Goal: Task Accomplishment & Management: Manage account settings

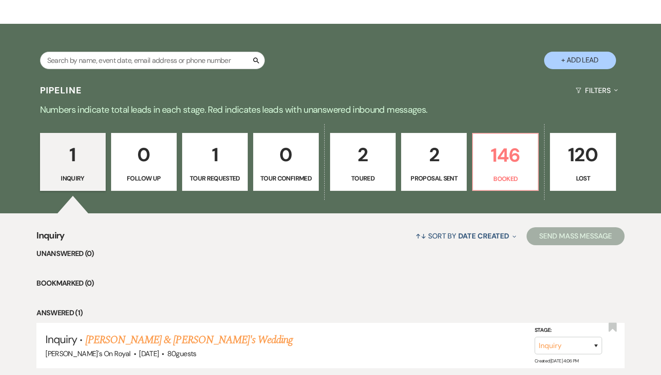
scroll to position [134, 0]
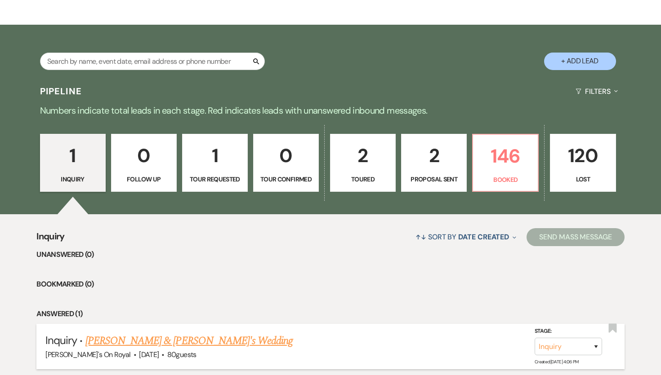
click at [147, 306] on link "[PERSON_NAME] & [PERSON_NAME]'s Wedding" at bounding box center [189, 341] width 208 height 16
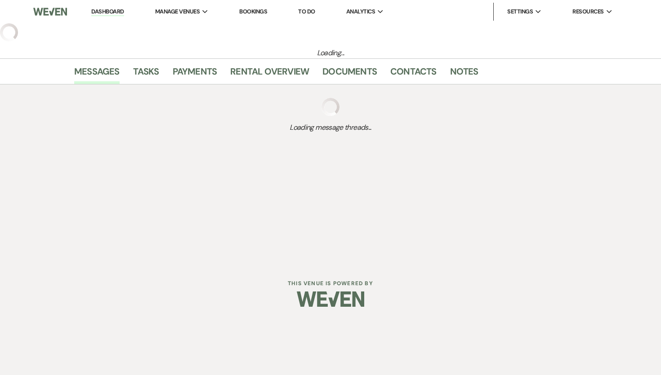
select select "8"
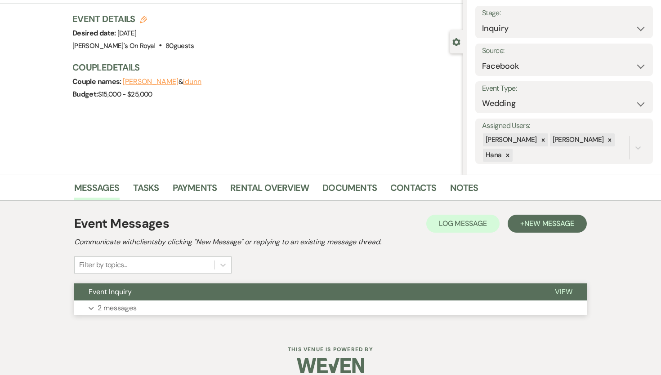
scroll to position [62, 0]
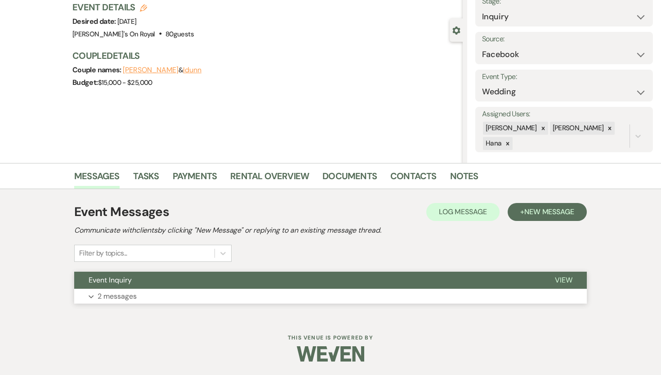
click at [178, 287] on button "Event Inquiry" at bounding box center [307, 280] width 466 height 17
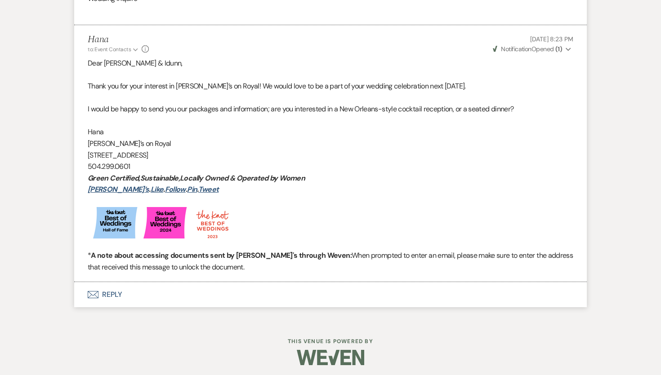
scroll to position [495, 0]
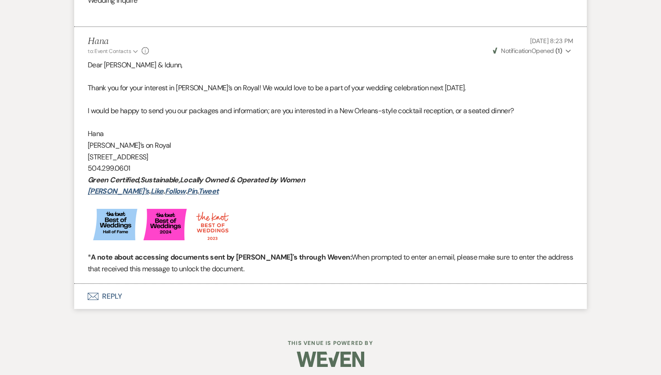
click at [183, 293] on button "Envelope Reply" at bounding box center [330, 296] width 512 height 25
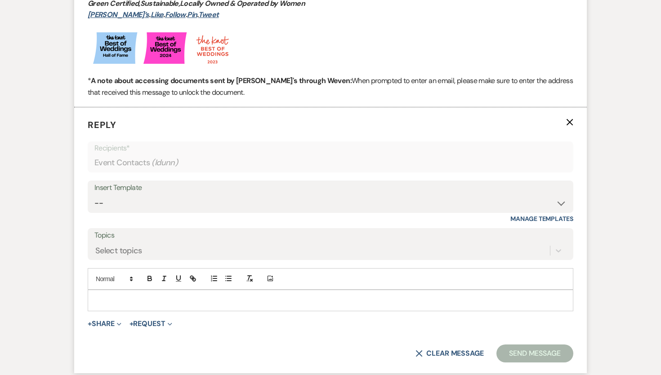
scroll to position [672, 0]
click at [149, 217] on div "Insert Template -- Contract to New Booking Inquiry First Response Inquiry Follo…" at bounding box center [330, 201] width 485 height 42
click at [94, 194] on select "-- Contract to New Booking Inquiry First Response Inquiry Follow Up Response Ap…" at bounding box center [330, 203] width 472 height 18
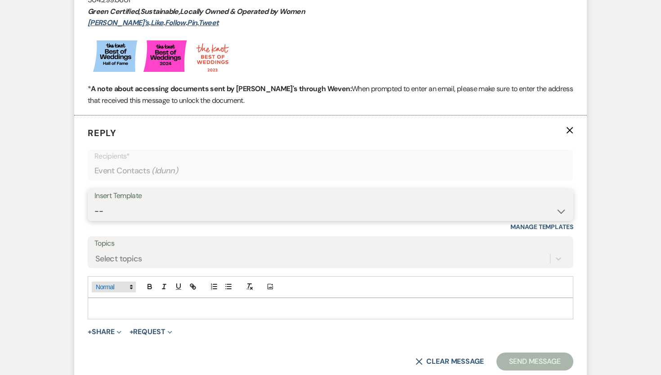
scroll to position [665, 0]
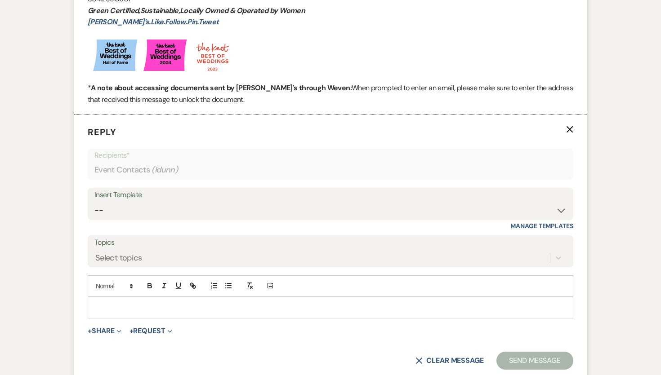
click at [122, 305] on p at bounding box center [330, 308] width 471 height 10
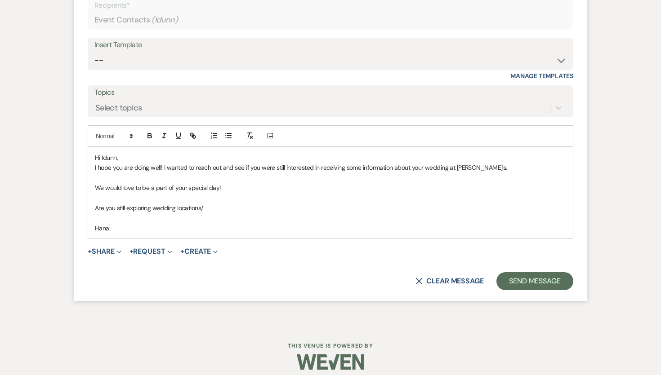
scroll to position [816, 0]
click at [530, 283] on button "Send Message" at bounding box center [534, 280] width 77 height 18
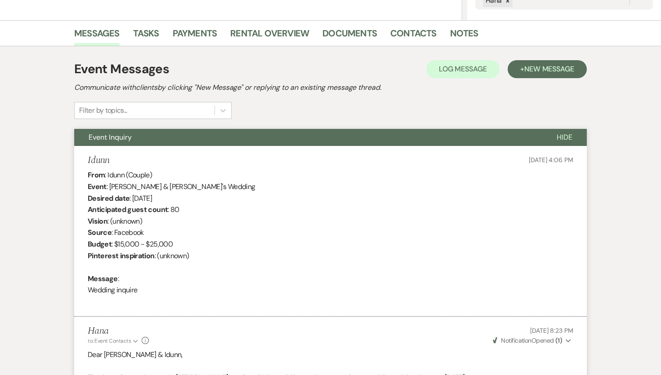
scroll to position [0, 0]
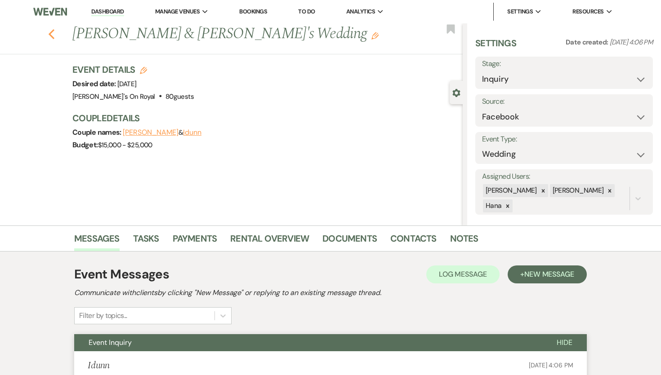
click at [51, 36] on use "button" at bounding box center [52, 34] width 6 height 10
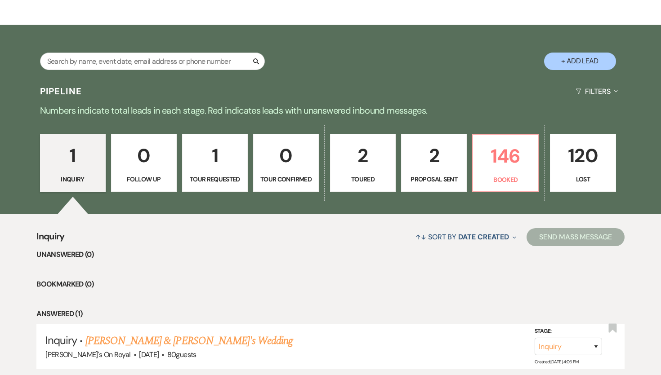
click at [234, 165] on p "1" at bounding box center [215, 156] width 54 height 30
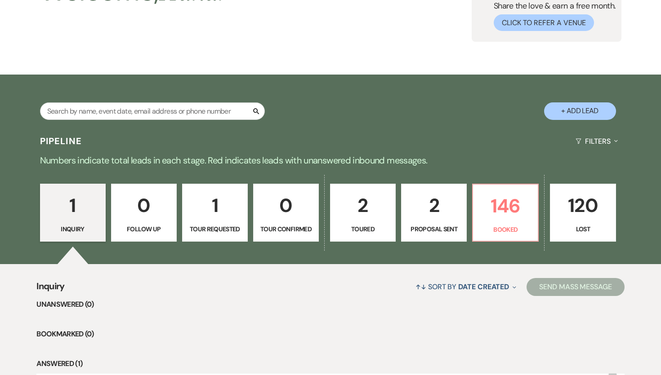
select select "2"
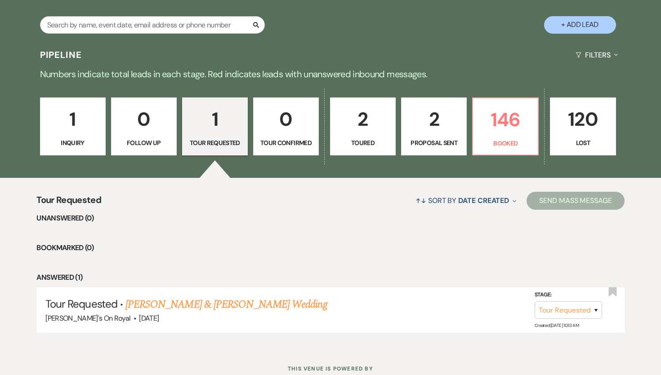
scroll to position [201, 0]
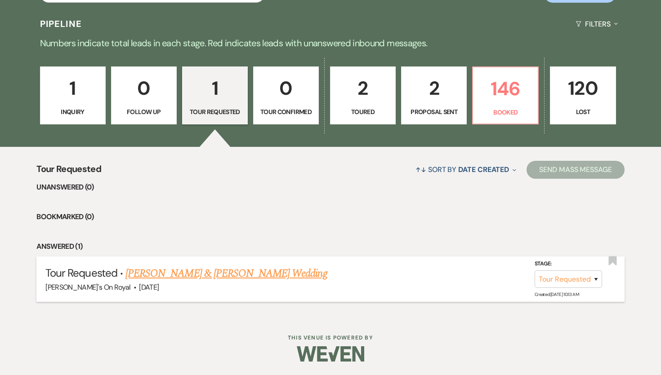
click at [215, 281] on link "Taylor Pratt & Andrea Panaitescu's Wedding" at bounding box center [225, 274] width 201 height 16
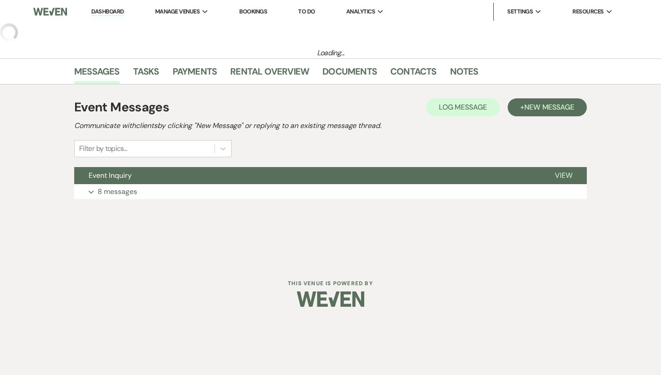
select select "2"
select select "5"
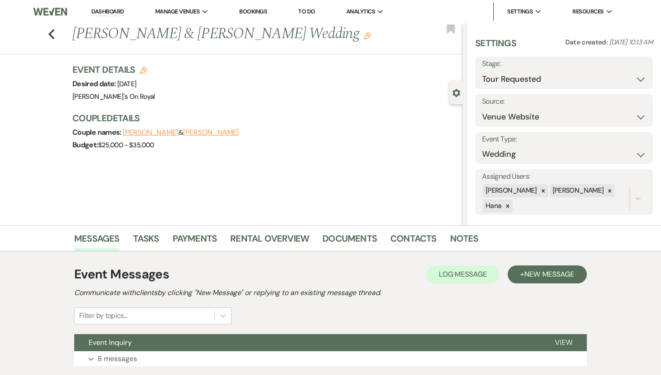
scroll to position [62, 0]
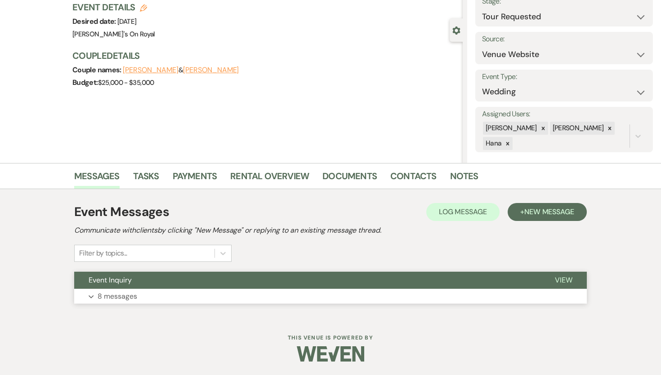
click at [282, 290] on button "Expand 8 messages" at bounding box center [330, 296] width 512 height 15
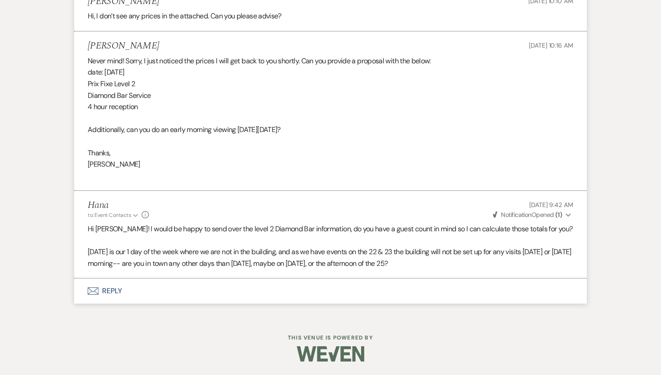
scroll to position [1304, 0]
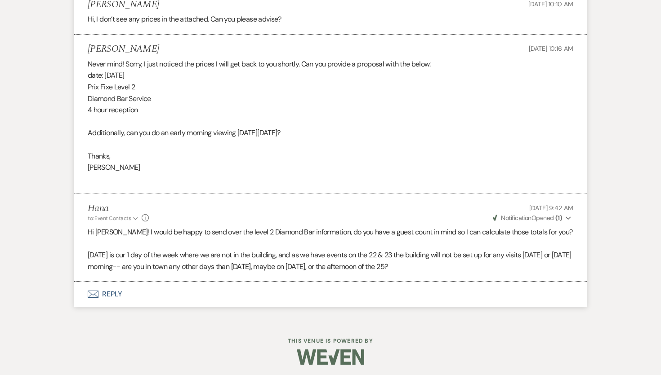
click at [171, 300] on button "Envelope Reply" at bounding box center [330, 294] width 512 height 25
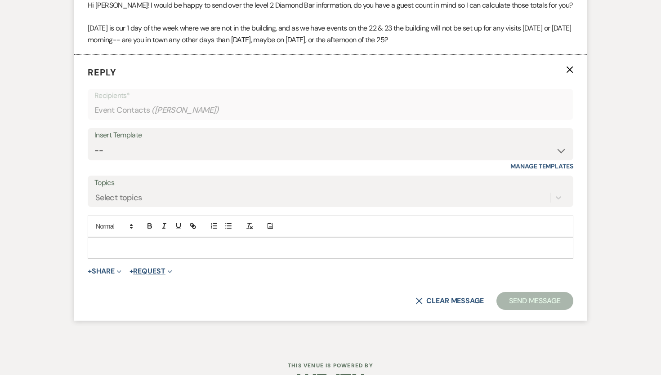
scroll to position [1531, 0]
click at [162, 243] on p at bounding box center [330, 248] width 471 height 10
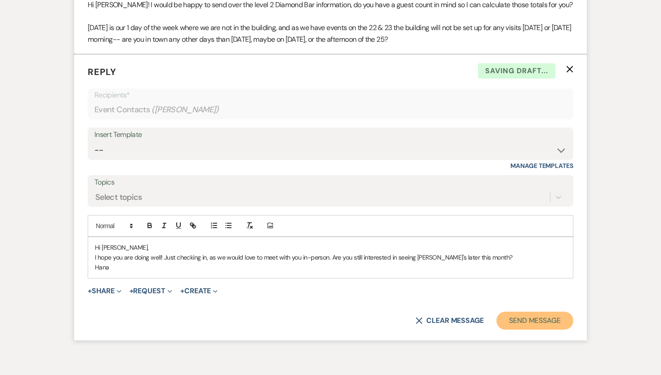
click at [516, 306] on button "Send Message" at bounding box center [534, 321] width 77 height 18
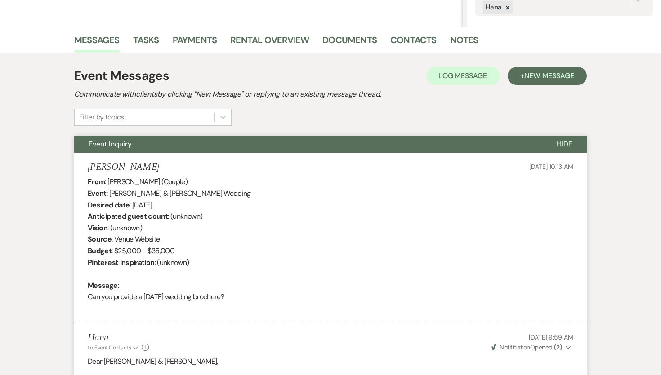
scroll to position [0, 0]
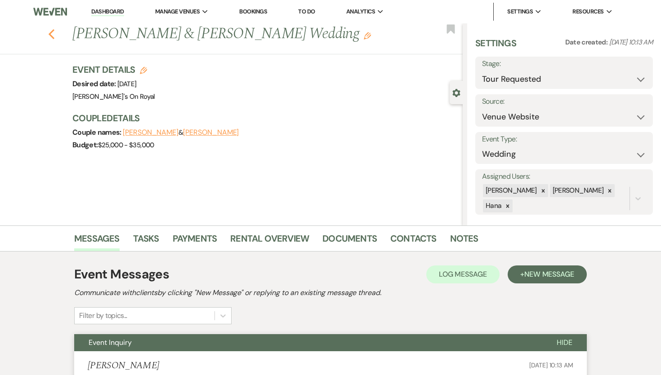
click at [49, 28] on button "Previous" at bounding box center [51, 33] width 7 height 13
select select "2"
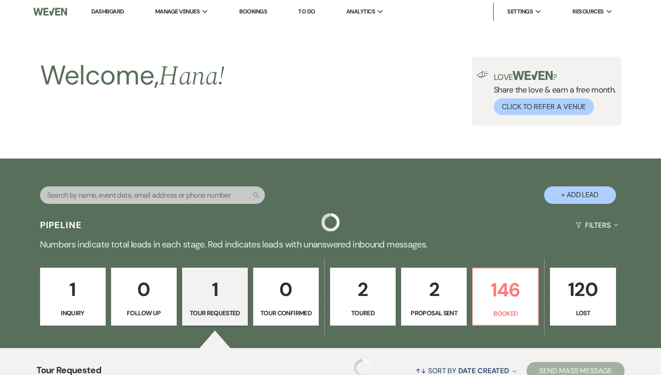
scroll to position [201, 0]
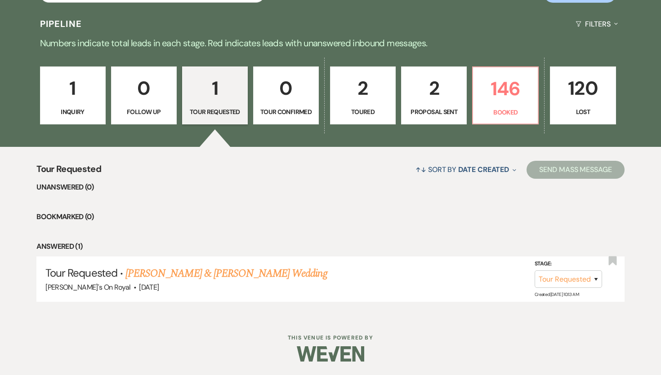
click at [359, 95] on p "2" at bounding box center [363, 88] width 54 height 30
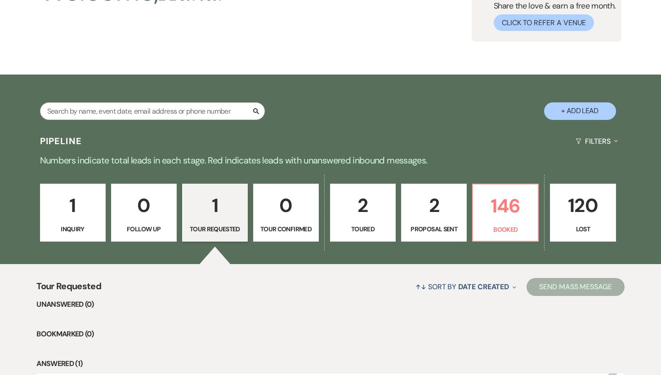
select select "5"
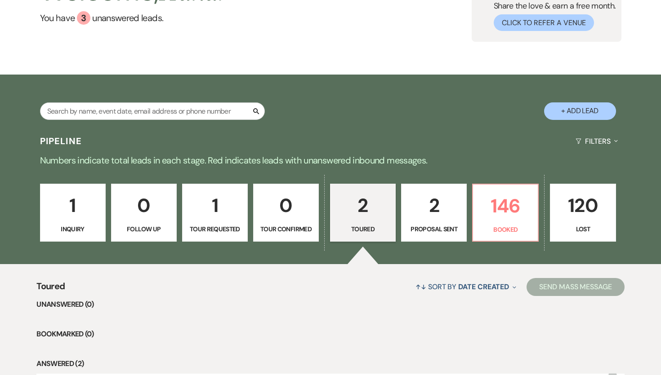
scroll to position [251, 0]
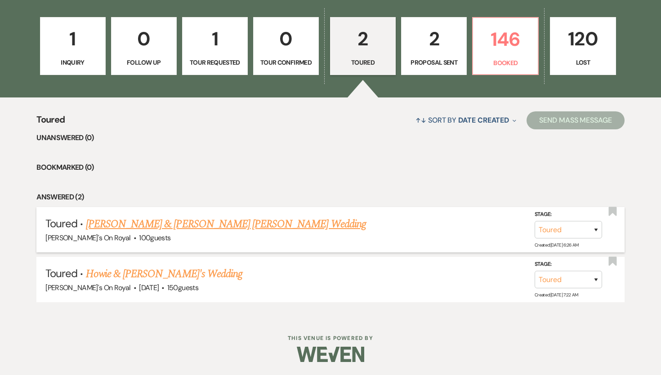
click at [222, 221] on link "Jesse Cortes & Alessi Rodriguez's Wedding" at bounding box center [226, 224] width 280 height 16
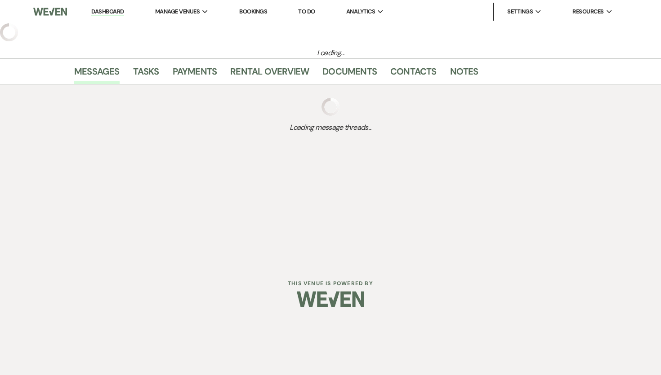
select select "5"
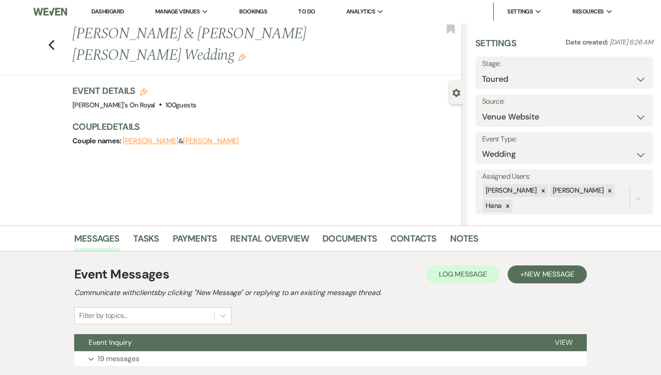
scroll to position [62, 0]
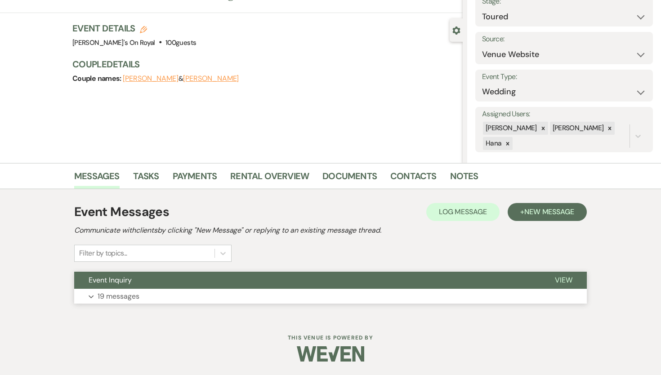
click at [165, 297] on button "Expand 19 messages" at bounding box center [330, 296] width 512 height 15
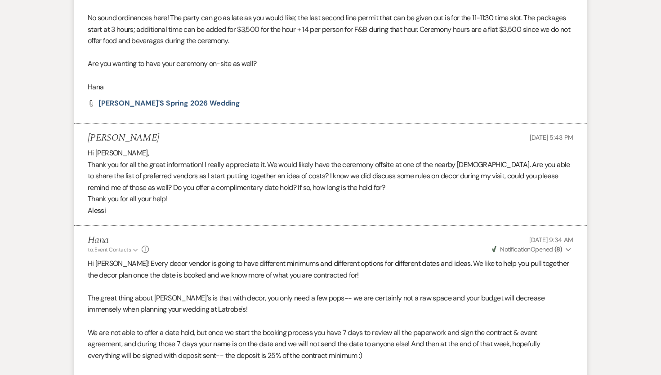
scroll to position [2956, 0]
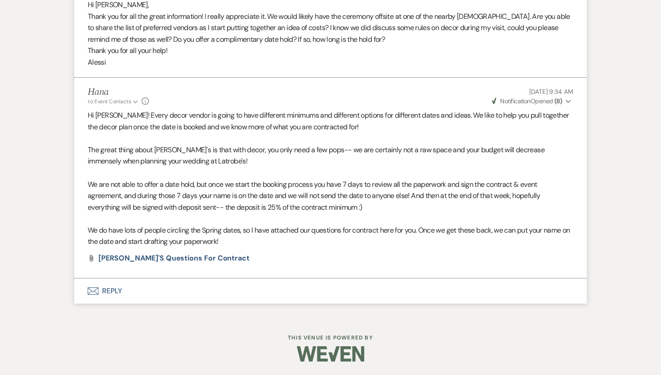
click at [170, 289] on button "Envelope Reply" at bounding box center [330, 291] width 512 height 25
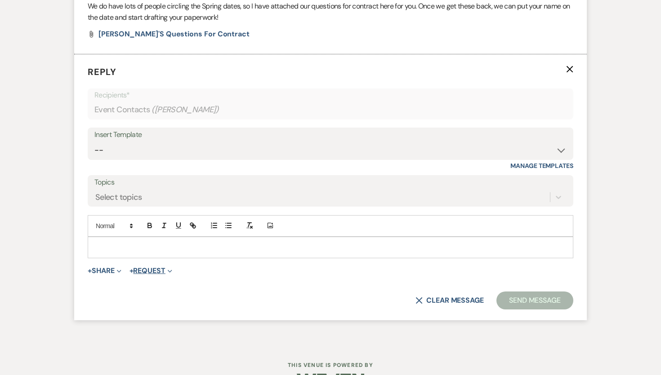
scroll to position [3181, 0]
click at [133, 240] on div at bounding box center [330, 247] width 485 height 21
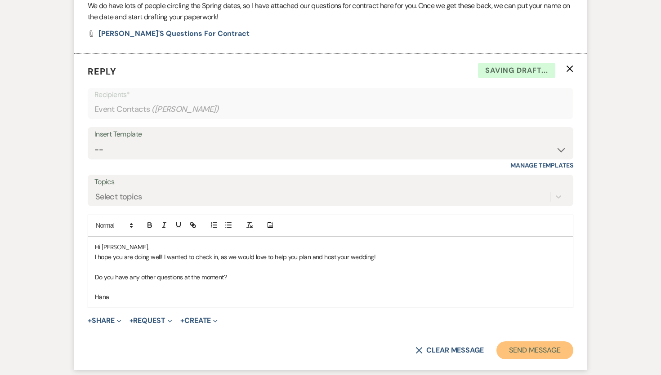
click at [519, 306] on button "Send Message" at bounding box center [534, 351] width 77 height 18
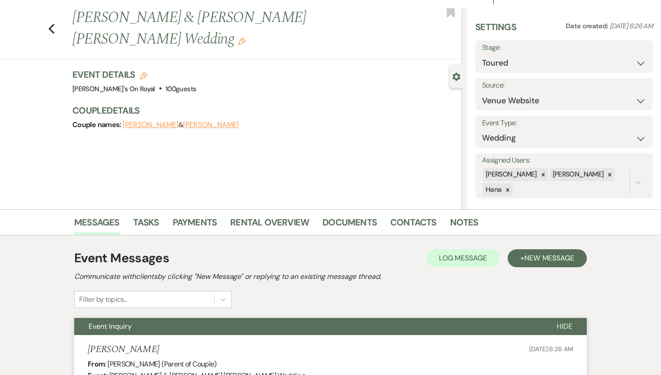
scroll to position [0, 0]
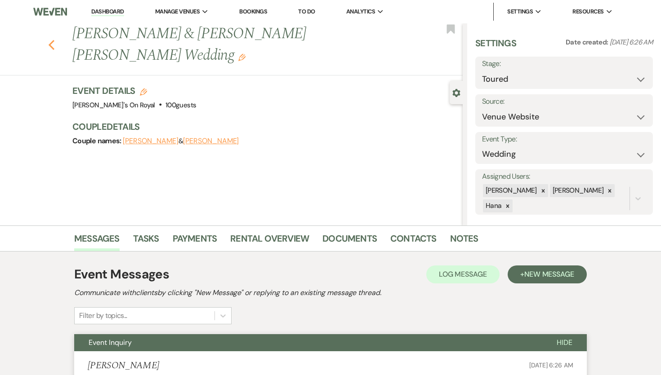
click at [52, 40] on icon "Previous" at bounding box center [51, 45] width 7 height 11
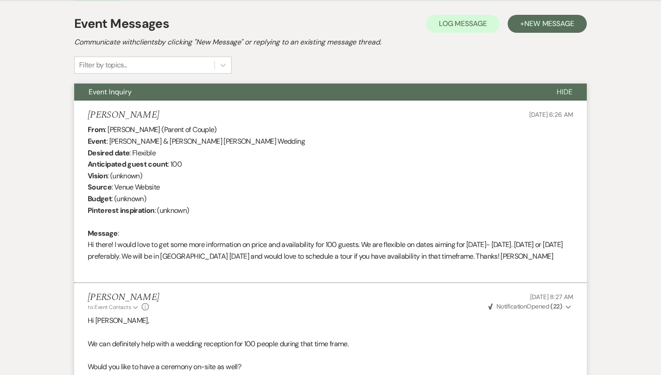
select select "5"
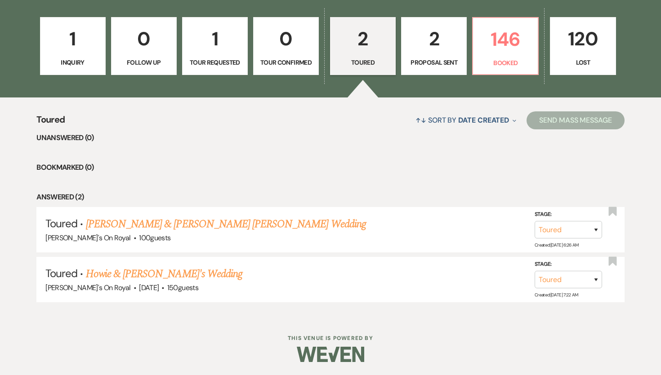
click at [436, 67] on link "2 Proposal Sent" at bounding box center [434, 46] width 66 height 58
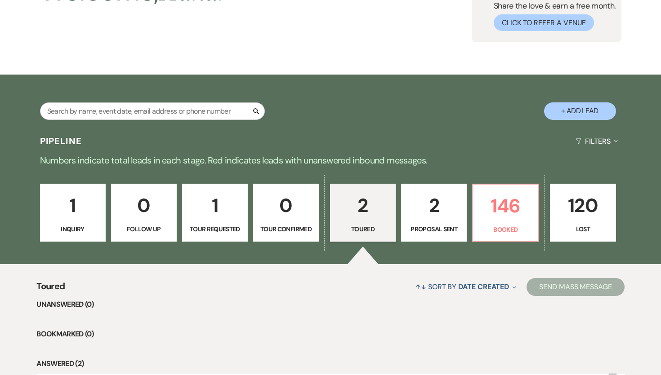
select select "6"
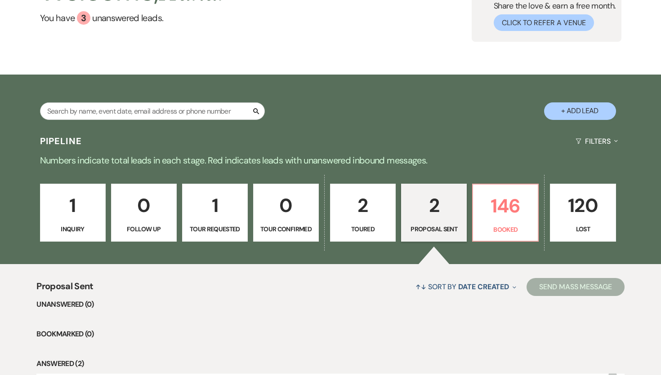
scroll to position [251, 0]
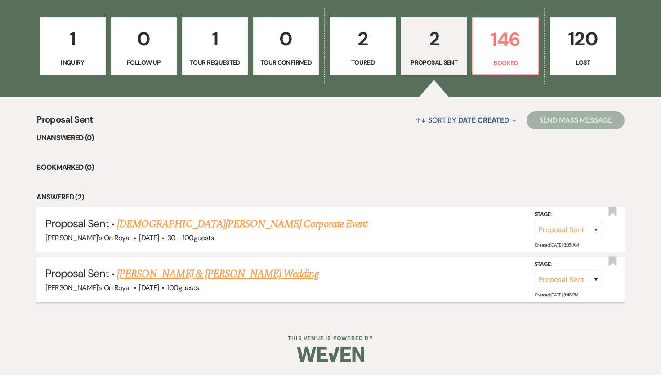
click at [216, 274] on link "Lisa Uchiyama & Brandon Hill's Wedding" at bounding box center [217, 274] width 201 height 16
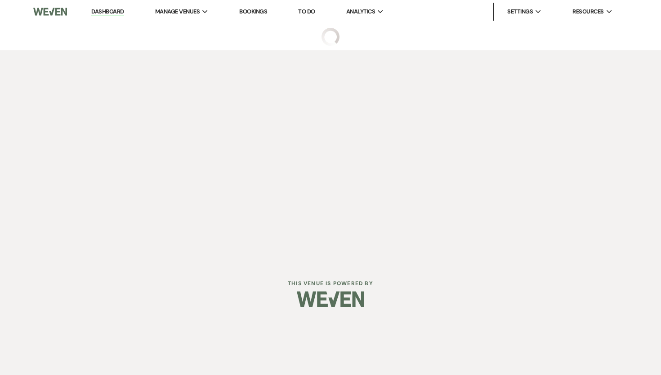
select select "6"
select select "5"
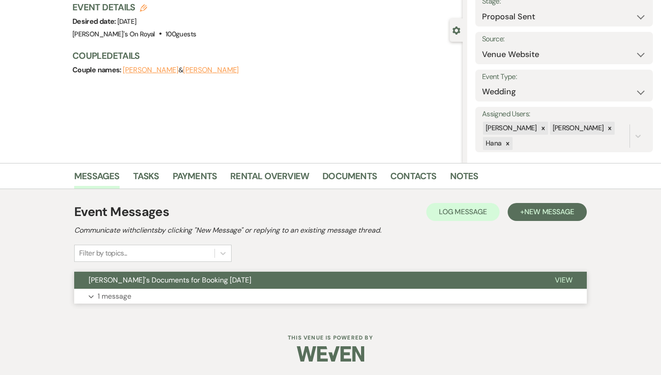
click at [308, 287] on button "Latrobe's Documents for Booking 2.27.27" at bounding box center [307, 280] width 466 height 17
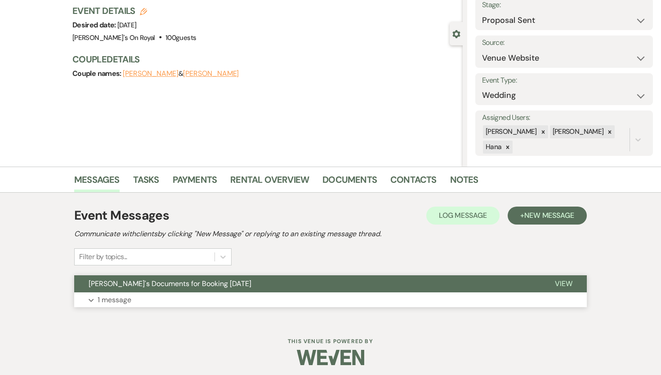
click at [308, 286] on button "Latrobe's Documents for Booking 2.27.27" at bounding box center [307, 284] width 466 height 17
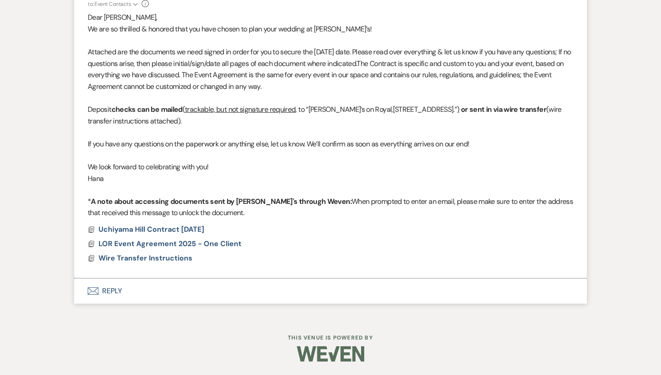
click at [240, 287] on button "Envelope Reply" at bounding box center [330, 291] width 512 height 25
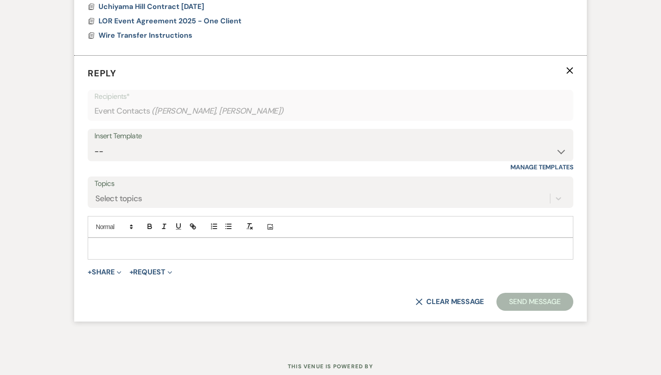
scroll to position [596, 0]
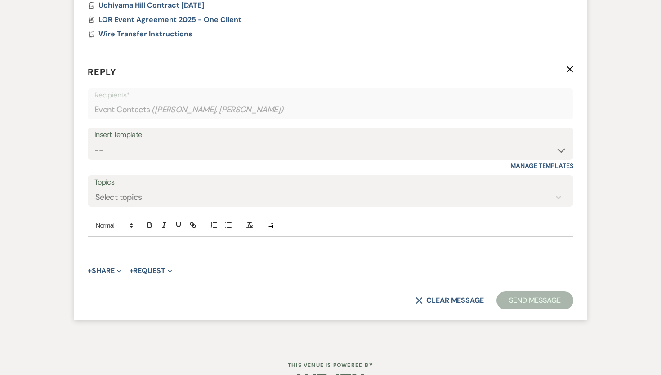
click at [203, 245] on p at bounding box center [330, 247] width 471 height 10
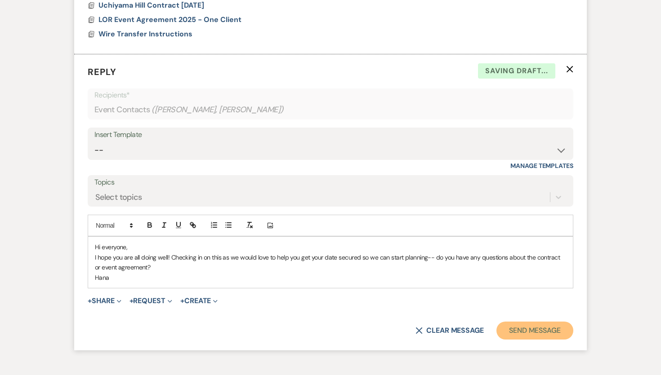
click at [557, 306] on button "Send Message" at bounding box center [534, 331] width 77 height 18
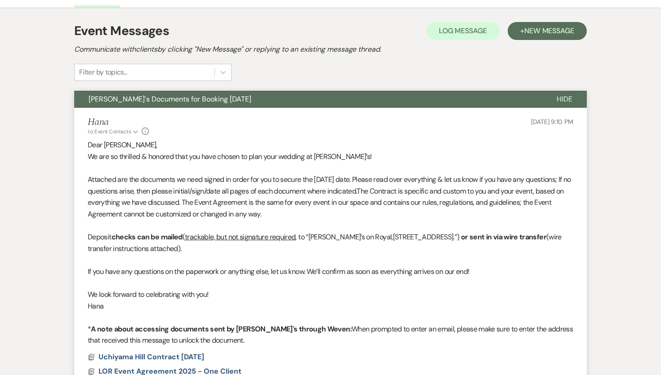
scroll to position [0, 0]
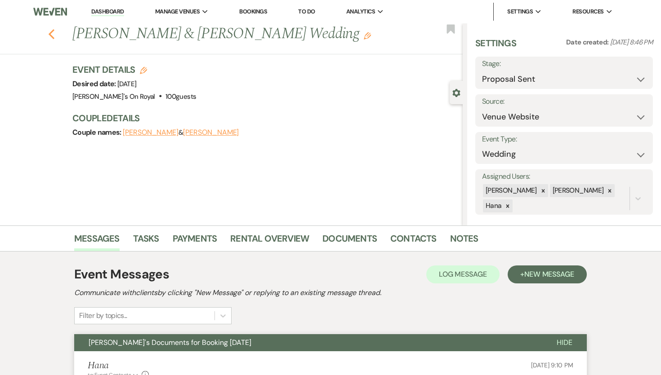
click at [49, 31] on icon "Previous" at bounding box center [51, 34] width 7 height 11
select select "6"
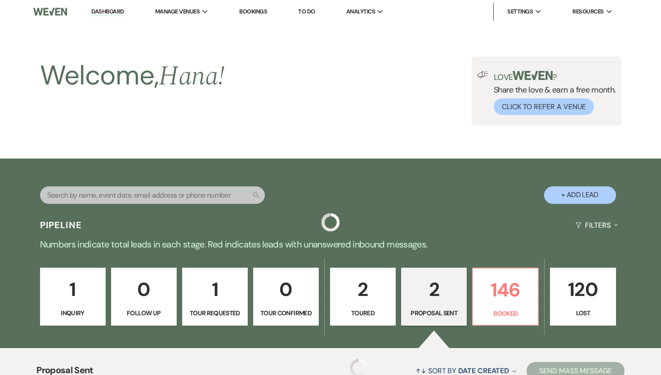
scroll to position [251, 0]
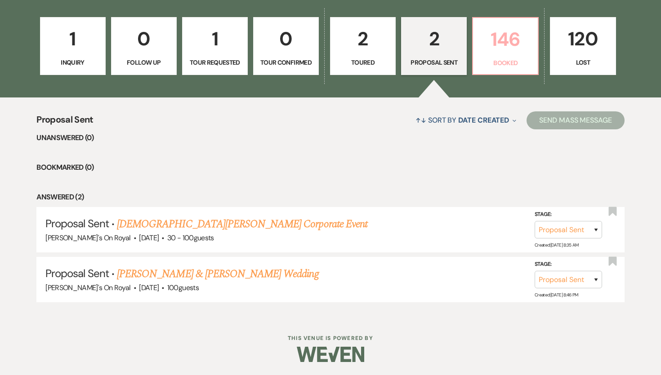
click at [496, 61] on p "Booked" at bounding box center [505, 63] width 54 height 10
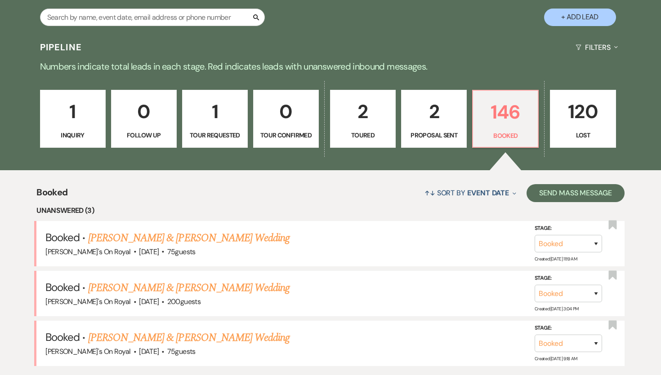
scroll to position [208, 0]
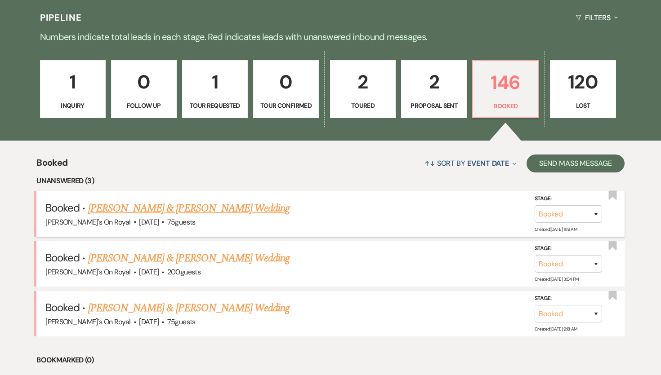
click at [250, 206] on link "Ester Espinal & Chad Rodriguez's Wedding" at bounding box center [188, 208] width 201 height 16
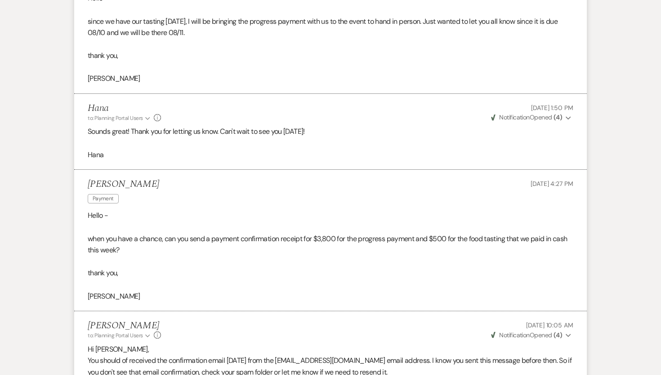
scroll to position [8, 0]
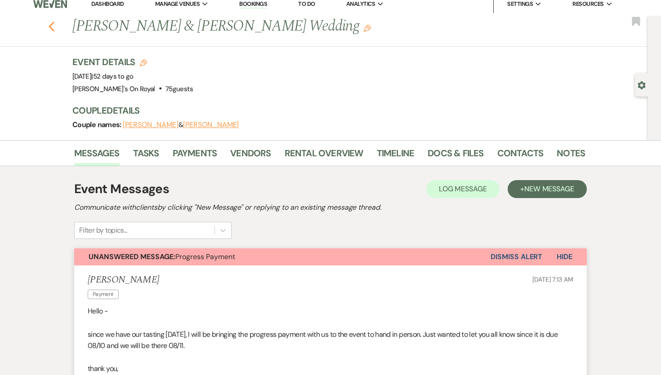
click at [52, 25] on use "button" at bounding box center [52, 27] width 6 height 10
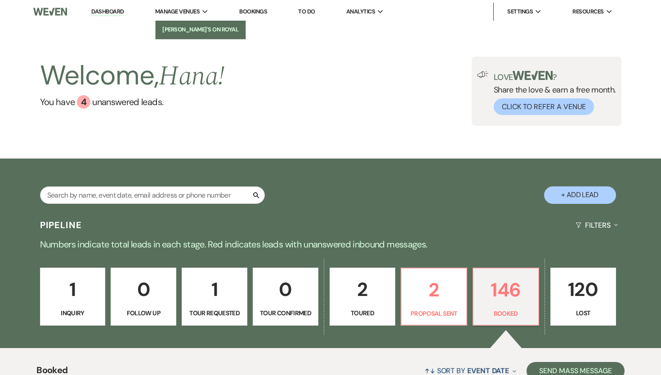
click at [188, 25] on link "[PERSON_NAME]'s On Royal" at bounding box center [201, 30] width 90 height 18
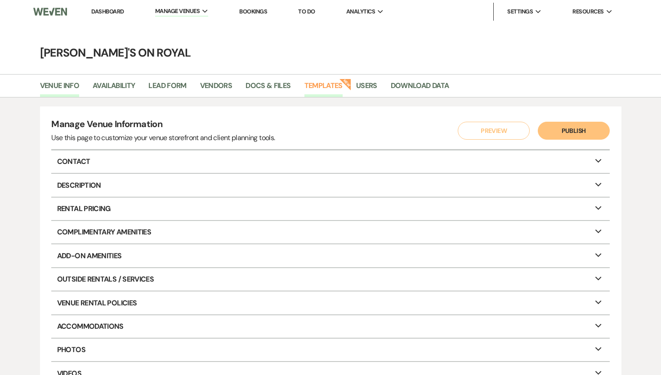
click at [319, 91] on link "Templates" at bounding box center [323, 88] width 38 height 17
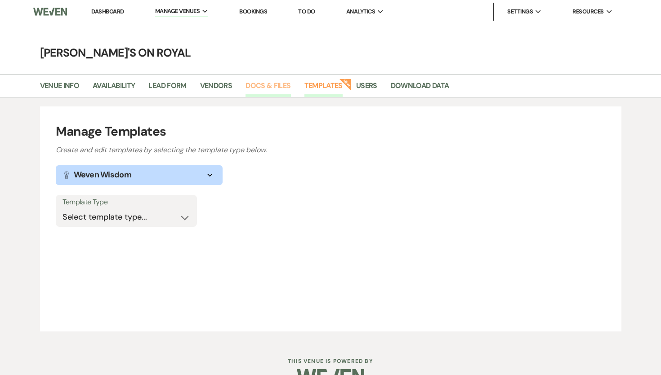
click at [273, 90] on link "Docs & Files" at bounding box center [267, 88] width 45 height 17
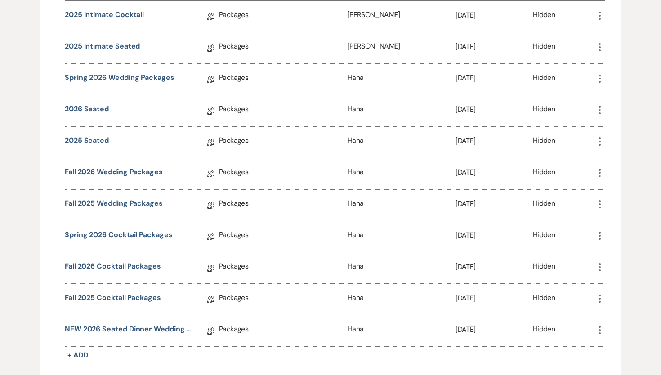
scroll to position [1007, 0]
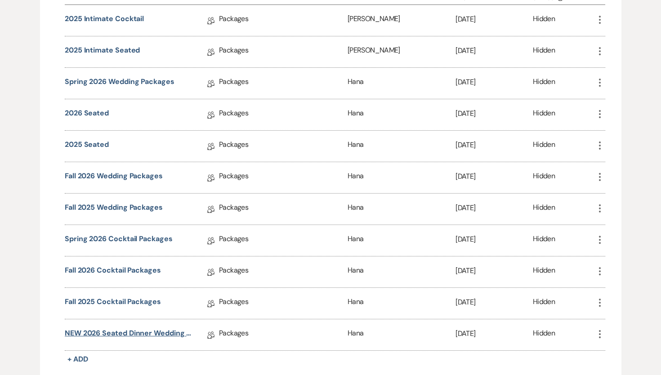
click at [180, 306] on link "NEW 2026 Seated Dinner Wedding Packages" at bounding box center [129, 335] width 128 height 14
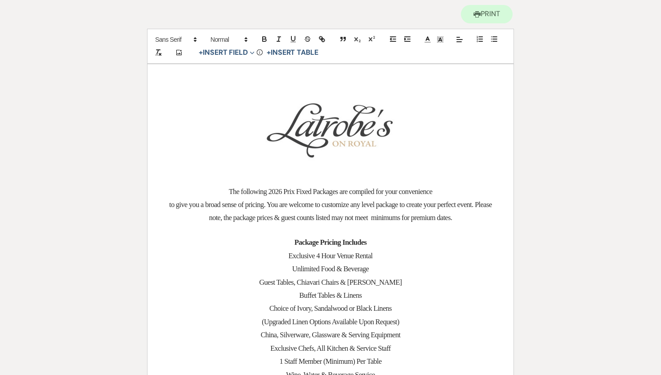
scroll to position [48, 0]
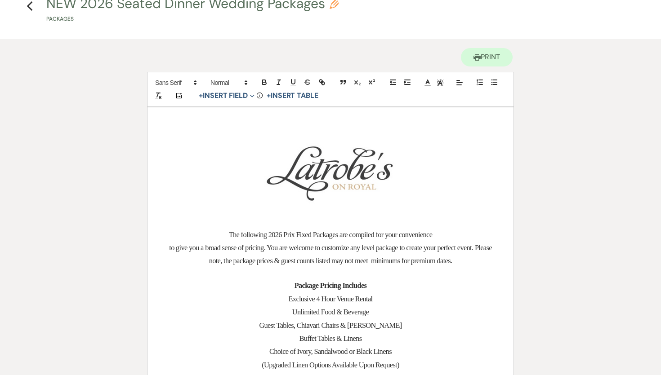
click at [351, 172] on img "﻿ ﻿" at bounding box center [329, 172] width 135 height 68
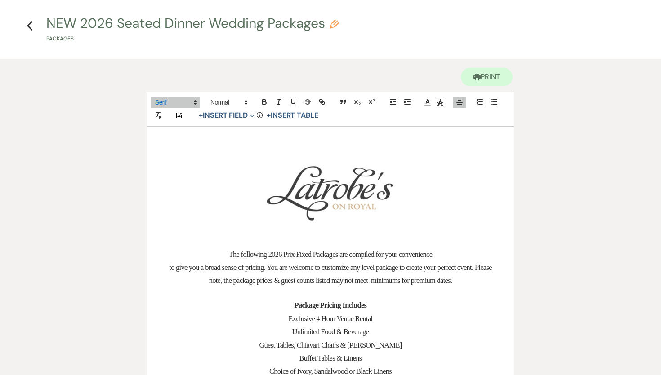
click at [410, 178] on p "﻿ ﻿" at bounding box center [330, 191] width 323 height 68
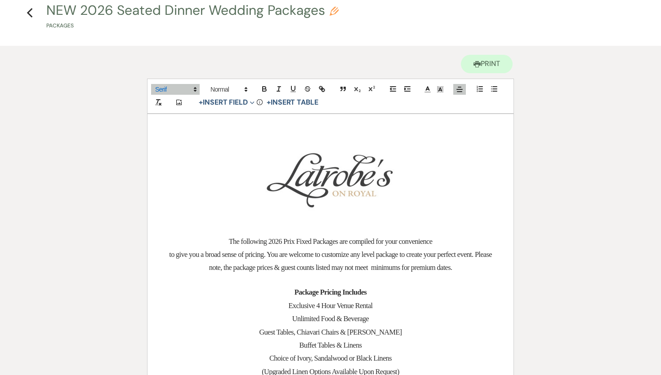
scroll to position [43, 0]
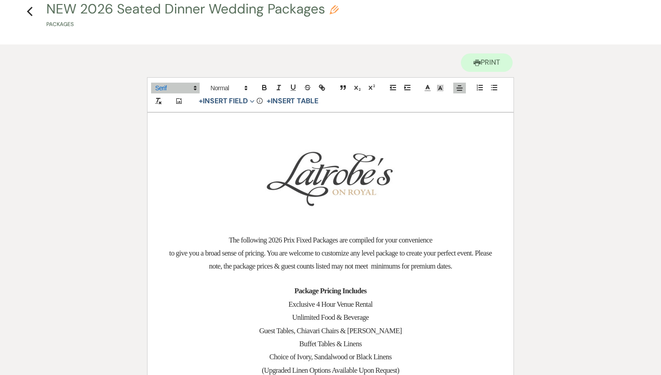
click at [355, 182] on img "﻿ ﻿" at bounding box center [329, 177] width 135 height 68
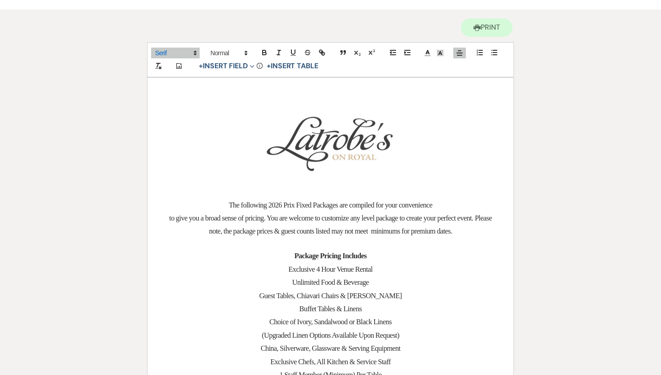
scroll to position [0, 0]
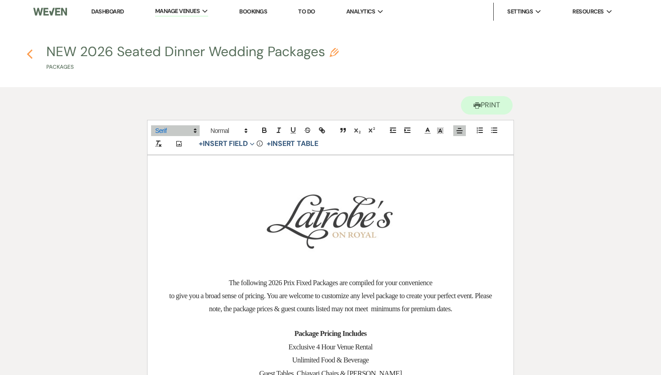
click at [27, 53] on icon "Previous" at bounding box center [30, 54] width 7 height 11
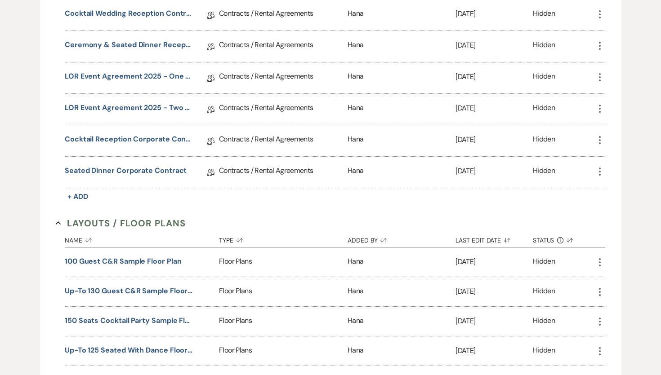
scroll to position [319, 0]
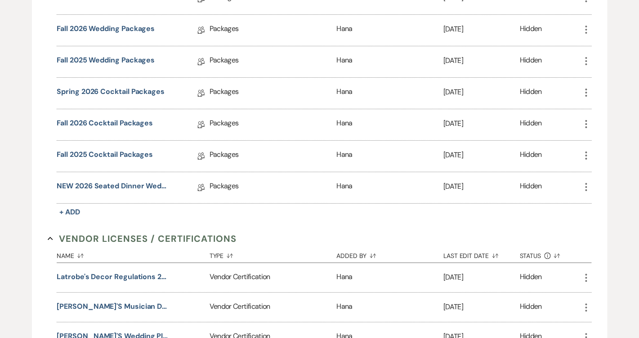
scroll to position [1164, 0]
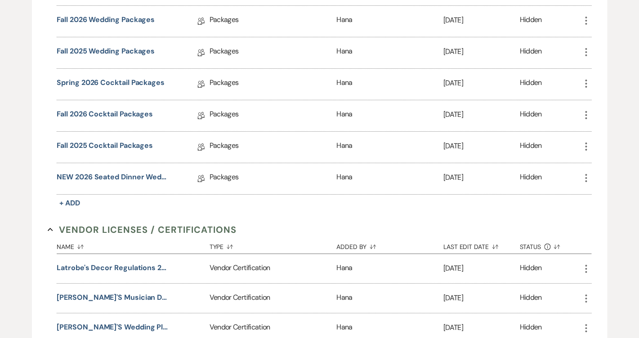
click at [575, 175] on icon "More" at bounding box center [585, 178] width 11 height 11
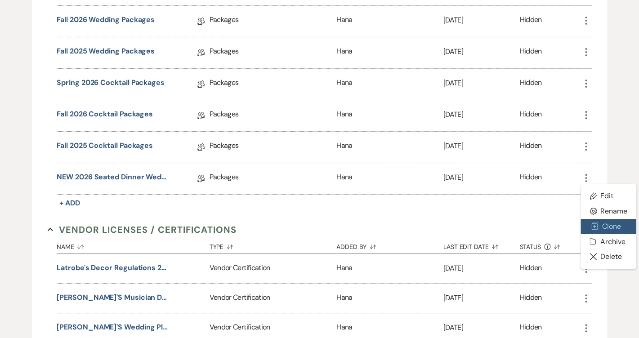
click at [575, 222] on button "Duplicate Clone" at bounding box center [608, 226] width 56 height 15
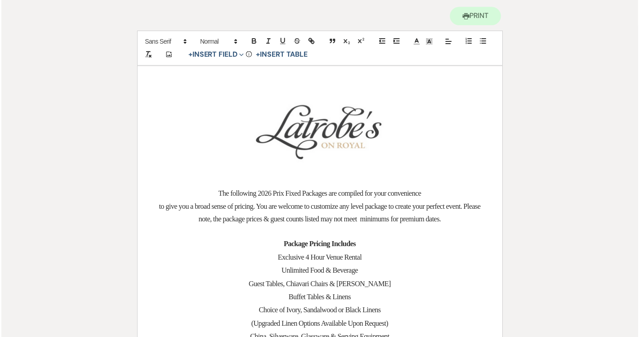
scroll to position [91, 0]
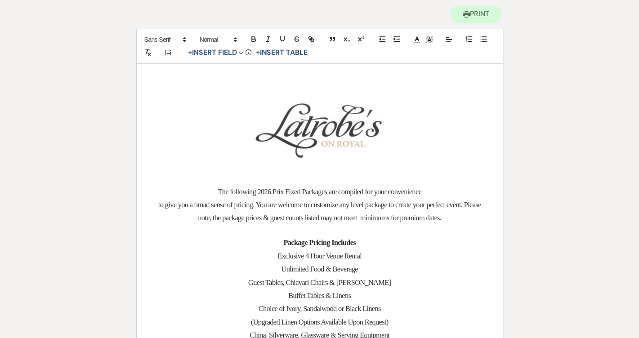
click at [265, 189] on span "The following 2026 Prix Fixed Packages are compiled for your convenience" at bounding box center [320, 191] width 204 height 9
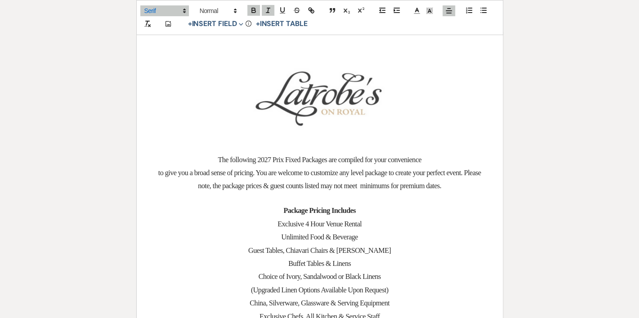
scroll to position [2176, 0]
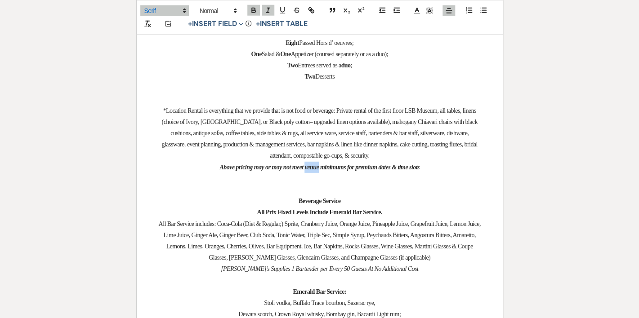
click at [319, 164] on em "Above pricing may or may not meet venue minimums for premium dates & time slots" at bounding box center [319, 167] width 200 height 7
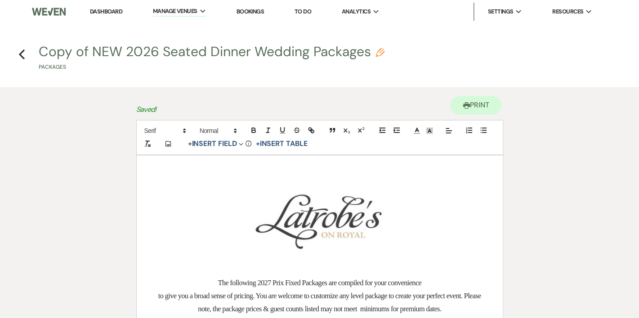
scroll to position [188, 0]
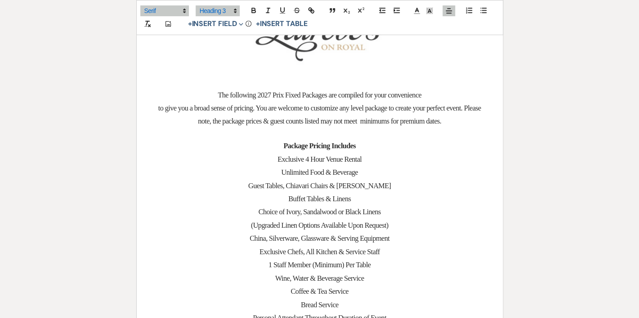
click at [347, 161] on span "Exclusive 4 Hour Venue Rental" at bounding box center [319, 159] width 84 height 9
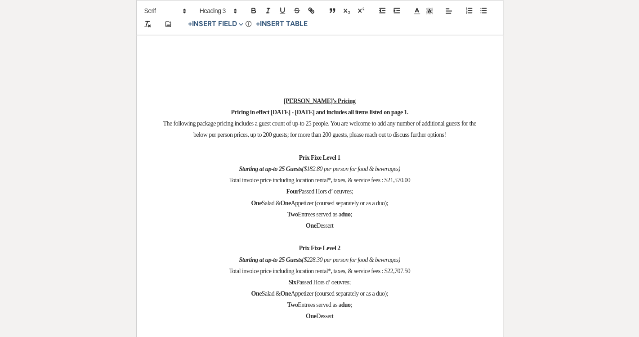
scroll to position [1833, 0]
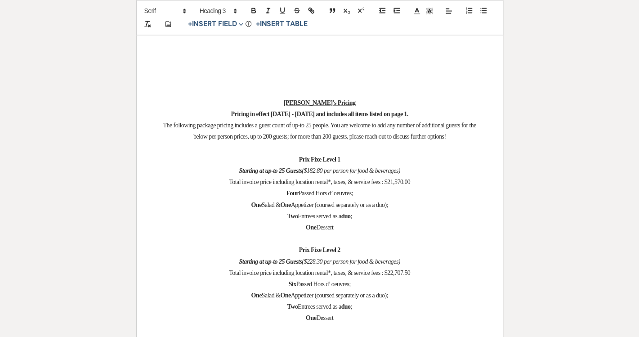
drag, startPoint x: 448, startPoint y: 106, endPoint x: 323, endPoint y: 106, distance: 124.9
click at [323, 108] on p "Pricing in effect [DATE] - [DATE] and includes all items listed on page 1." at bounding box center [319, 113] width 323 height 11
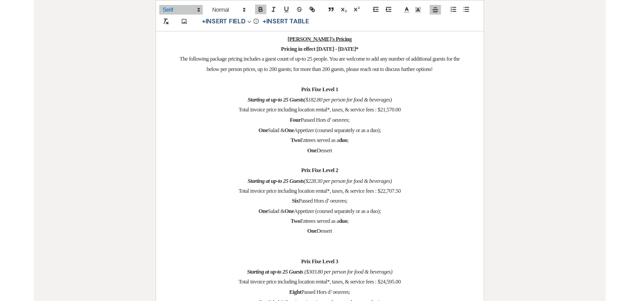
scroll to position [1878, 0]
